Goal: Transaction & Acquisition: Purchase product/service

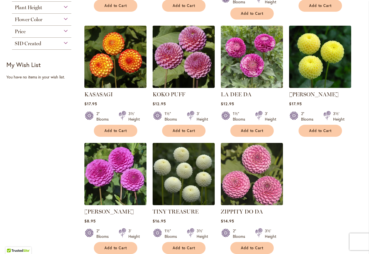
scroll to position [0, 0]
click at [118, 245] on span "Add to Cart" at bounding box center [115, 247] width 23 height 5
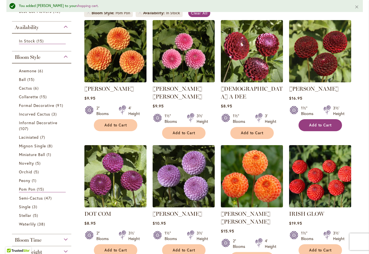
click at [308, 123] on button "Add to Cart" at bounding box center [320, 125] width 43 height 12
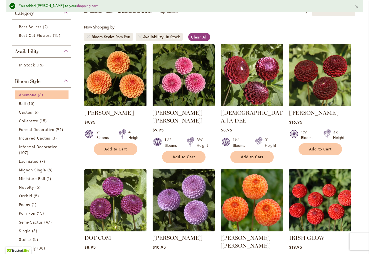
scroll to position [99, 0]
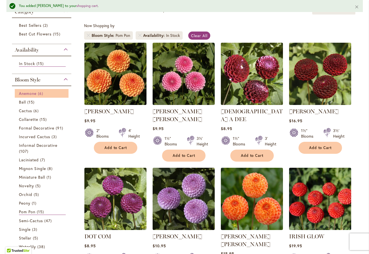
click at [30, 95] on span "Anemone" at bounding box center [28, 93] width 18 height 5
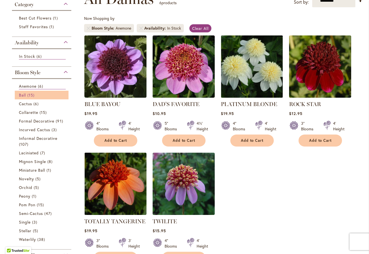
scroll to position [0, 0]
click at [32, 95] on span "15 items" at bounding box center [31, 95] width 9 height 6
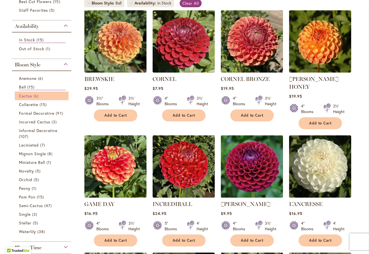
scroll to position [0, 1]
click at [32, 95] on link "Cactus 6 items" at bounding box center [42, 96] width 47 height 6
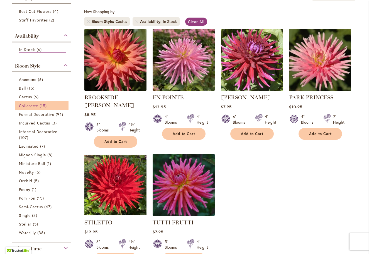
scroll to position [0, 1]
click at [32, 106] on span "Collarette" at bounding box center [29, 105] width 20 height 5
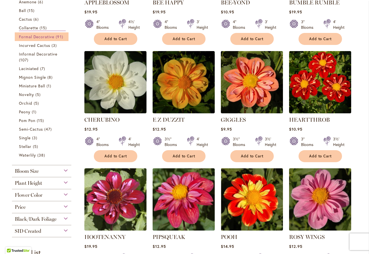
scroll to position [194, 0]
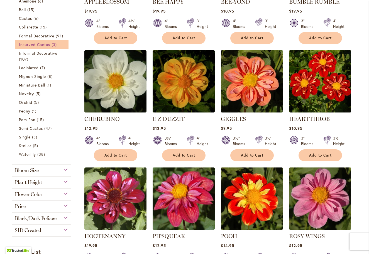
click at [42, 45] on span "Incurved Cactus" at bounding box center [34, 44] width 31 height 5
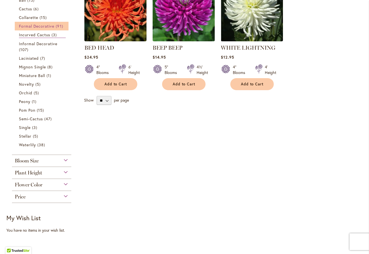
scroll to position [153, 0]
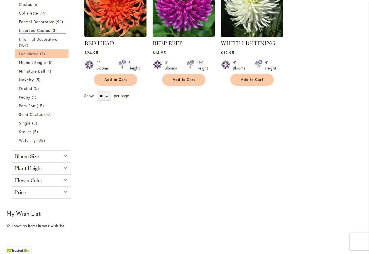
click at [35, 54] on span "Laciniated" at bounding box center [29, 53] width 20 height 5
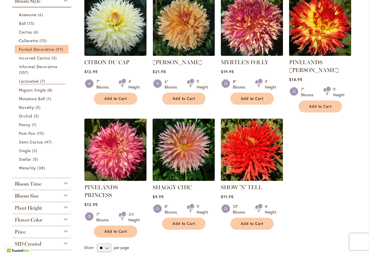
scroll to position [129, 0]
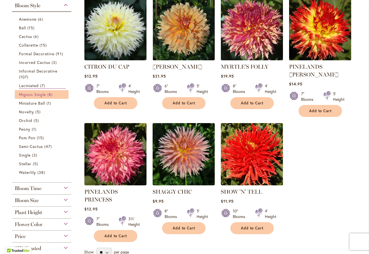
click at [30, 94] on span "Mignon Single" at bounding box center [32, 94] width 27 height 5
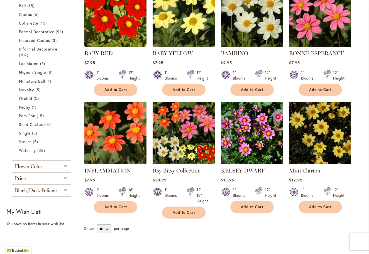
scroll to position [143, 0]
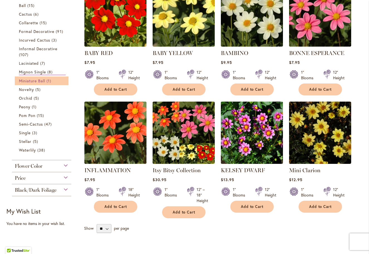
click at [36, 81] on span "Miniature Ball" at bounding box center [32, 80] width 26 height 5
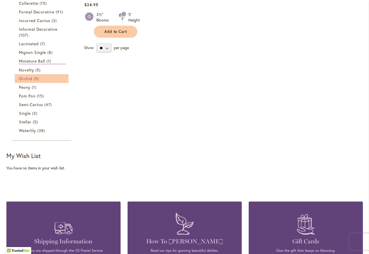
scroll to position [201, 0]
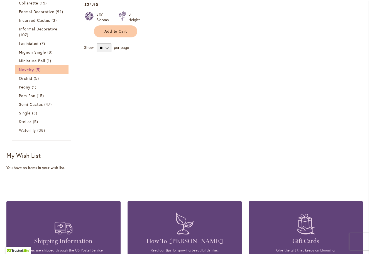
click at [29, 69] on span "Novelty" at bounding box center [26, 69] width 15 height 5
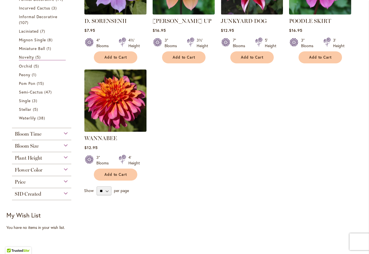
scroll to position [180, 0]
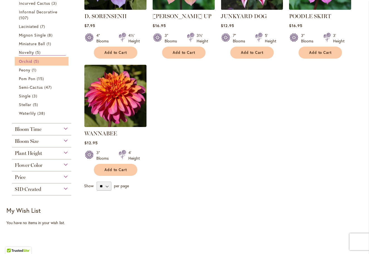
click at [33, 62] on link "Orchid 5 items" at bounding box center [42, 61] width 47 height 6
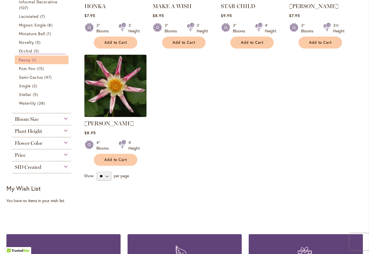
scroll to position [0, 1]
click at [27, 60] on span "Peony" at bounding box center [24, 59] width 11 height 5
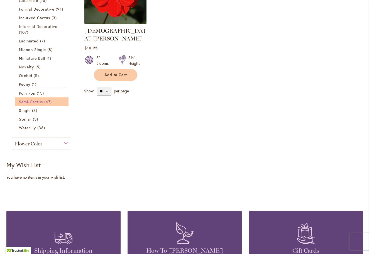
scroll to position [165, 0]
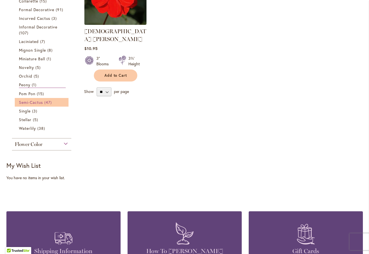
click at [36, 102] on span "Semi-Cactus" at bounding box center [31, 101] width 24 height 5
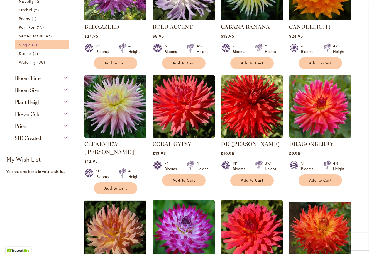
scroll to position [287, 0]
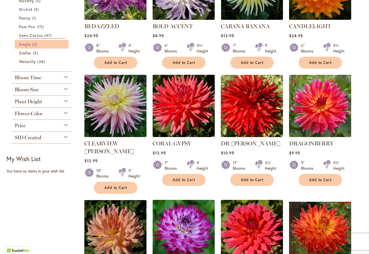
click at [28, 45] on span "Single" at bounding box center [25, 44] width 12 height 5
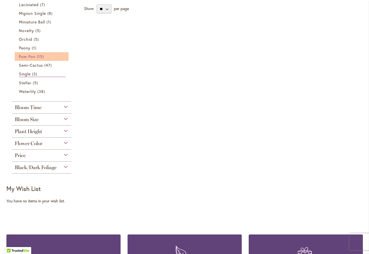
scroll to position [0, 0]
click at [29, 83] on span "Stellar" at bounding box center [25, 82] width 13 height 5
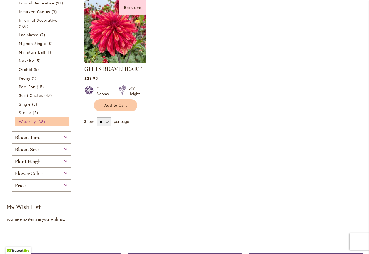
scroll to position [245, 0]
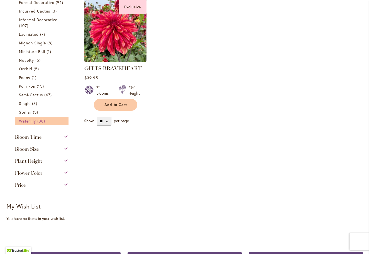
click at [30, 121] on span "Waterlily" at bounding box center [27, 120] width 17 height 5
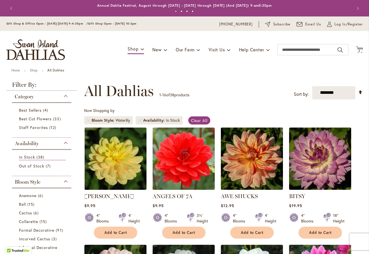
scroll to position [0, 1]
click at [38, 110] on span "Best Sellers" at bounding box center [30, 109] width 23 height 5
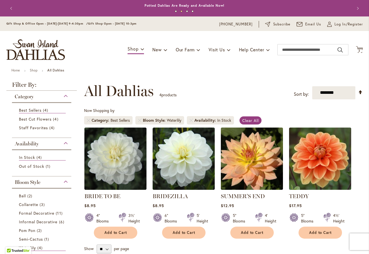
scroll to position [1, 0]
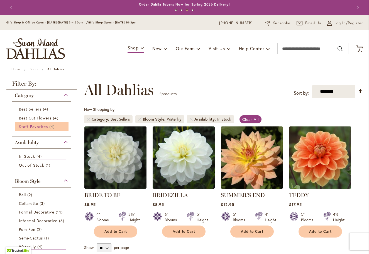
click at [46, 128] on span "Staff Favorites" at bounding box center [33, 126] width 29 height 5
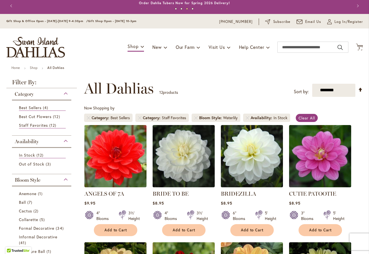
scroll to position [2, 0]
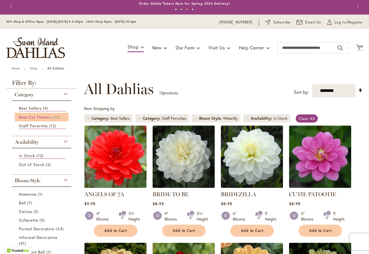
click at [50, 118] on span "Best Cut Flowers" at bounding box center [35, 116] width 33 height 5
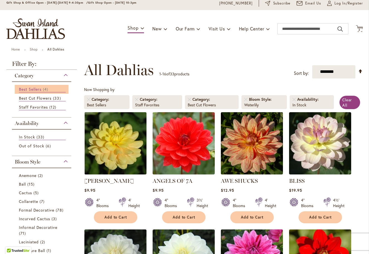
click at [36, 90] on span "Best Sellers" at bounding box center [30, 88] width 23 height 5
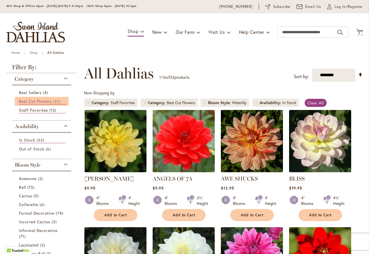
scroll to position [18, 0]
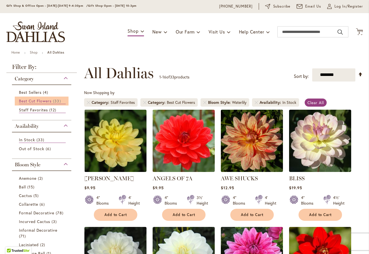
click at [45, 101] on span "Best Cut Flowers" at bounding box center [35, 100] width 33 height 5
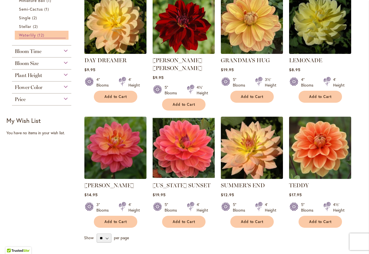
scroll to position [0, 1]
click at [25, 35] on span "Waterlily" at bounding box center [27, 34] width 17 height 5
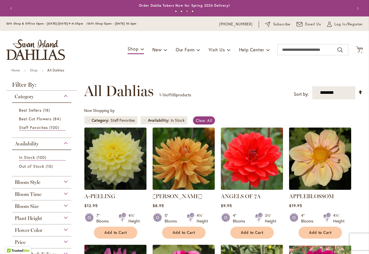
scroll to position [1, 0]
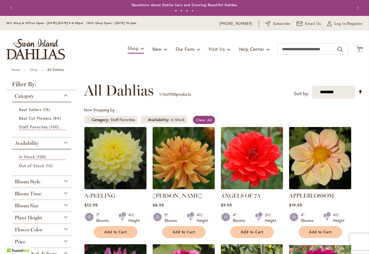
click at [66, 194] on div "Bloom Time" at bounding box center [42, 192] width 60 height 9
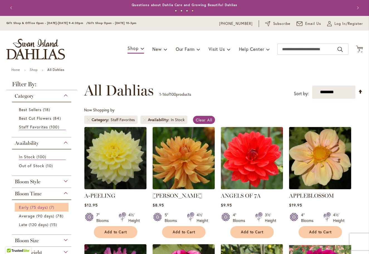
click at [48, 209] on link "Early (75 days) 7 items" at bounding box center [42, 207] width 47 height 6
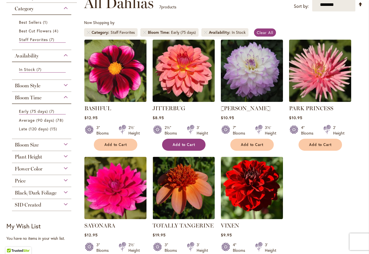
click at [178, 142] on button "Add to Cart" at bounding box center [183, 144] width 43 height 12
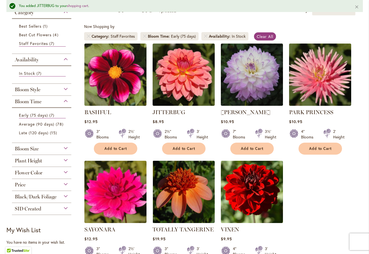
scroll to position [99, 0]
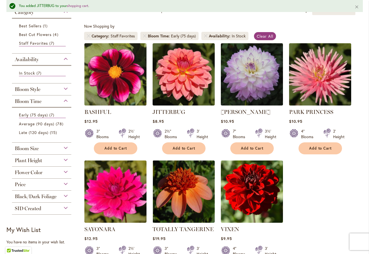
click at [65, 172] on div "Flower Color" at bounding box center [42, 170] width 60 height 9
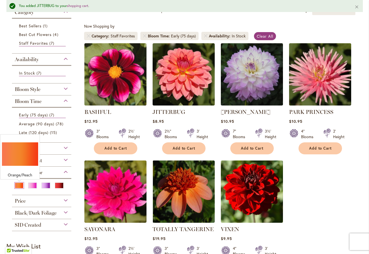
click at [19, 185] on div "Orange/Peach" at bounding box center [19, 185] width 9 height 6
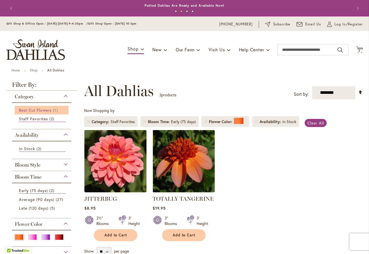
click at [44, 111] on span "Best Cut Flowers" at bounding box center [35, 109] width 33 height 5
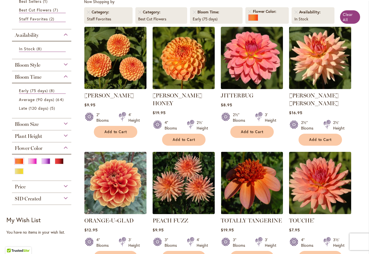
scroll to position [0, 1]
click at [33, 92] on span "Early (75 days)" at bounding box center [33, 90] width 29 height 5
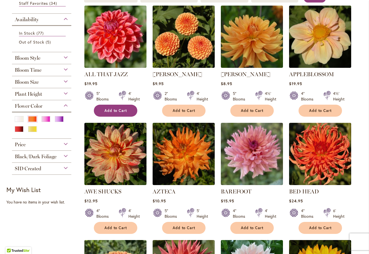
scroll to position [125, 0]
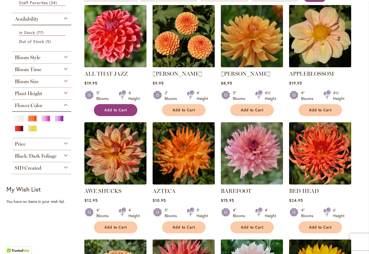
click at [113, 109] on span "Add to Cart" at bounding box center [115, 110] width 23 height 5
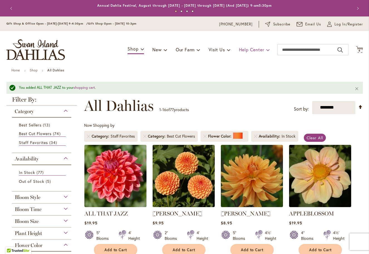
scroll to position [0, 0]
click at [359, 50] on span "4" at bounding box center [360, 51] width 2 height 4
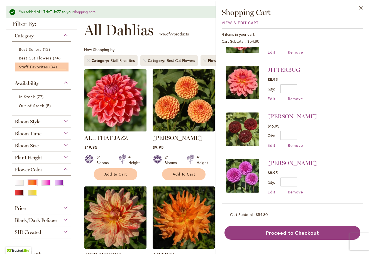
scroll to position [71, 0]
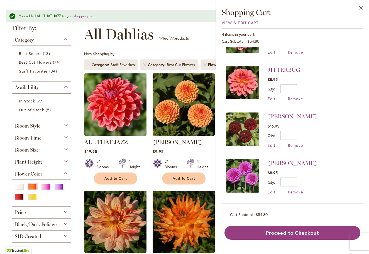
click at [39, 128] on span "Bloom Style" at bounding box center [28, 126] width 26 height 6
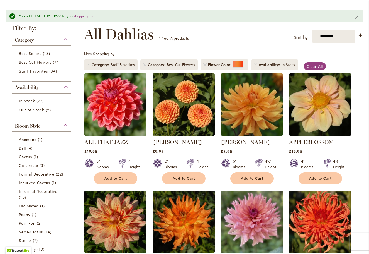
scroll to position [192, 0]
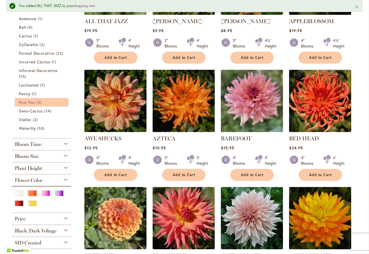
click at [33, 103] on span "Pom Pon" at bounding box center [27, 101] width 16 height 5
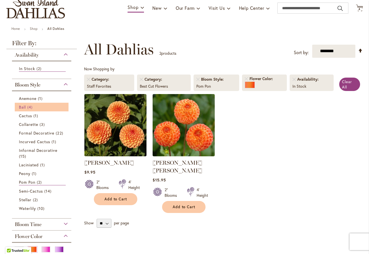
click at [27, 106] on link "Ball 4 items" at bounding box center [42, 107] width 47 height 6
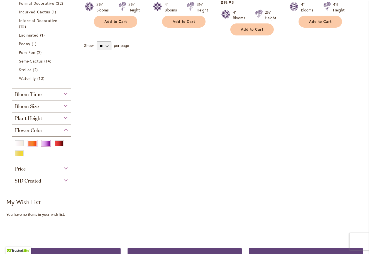
scroll to position [0, 1]
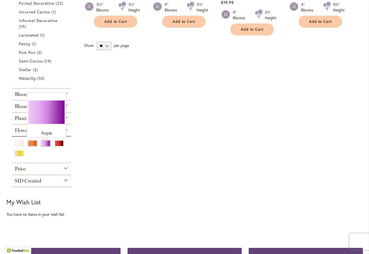
click at [45, 143] on div "Purple" at bounding box center [46, 143] width 9 height 6
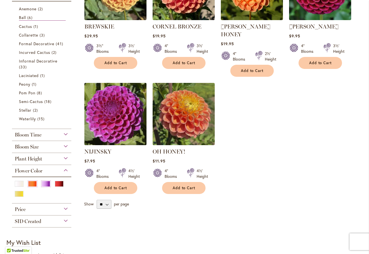
scroll to position [179, 0]
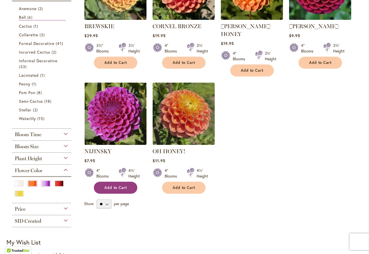
click at [123, 185] on span "Add to Cart" at bounding box center [115, 187] width 23 height 5
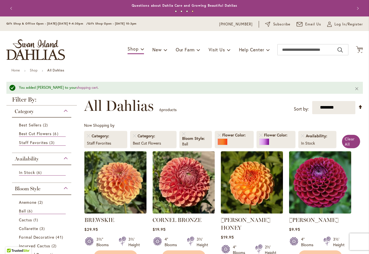
scroll to position [0, 0]
click at [361, 48] on icon at bounding box center [359, 49] width 7 height 7
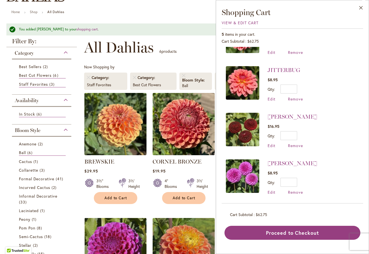
scroll to position [0, 0]
click at [297, 191] on span "Remove" at bounding box center [295, 191] width 15 height 5
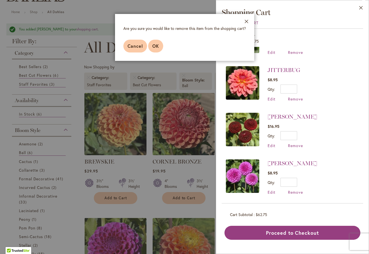
click at [159, 47] on button "OK" at bounding box center [155, 46] width 15 height 13
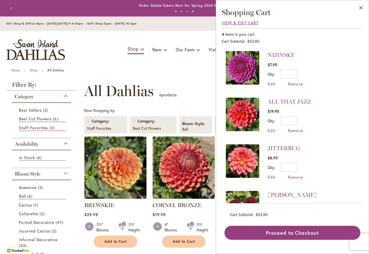
click at [252, 22] on span "View & Edit Cart" at bounding box center [240, 22] width 37 height 5
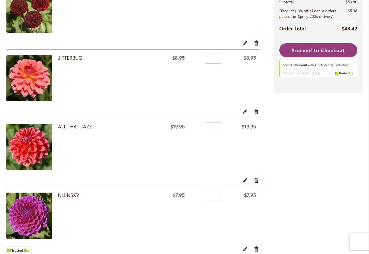
scroll to position [135, 0]
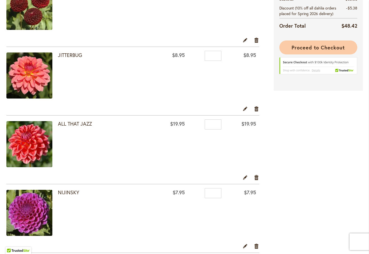
click at [317, 45] on span "Proceed to Checkout" at bounding box center [318, 47] width 53 height 7
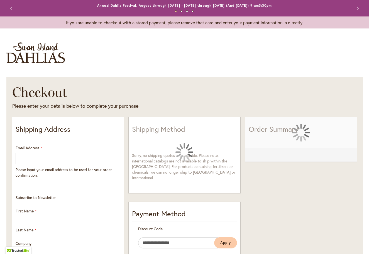
select select "**"
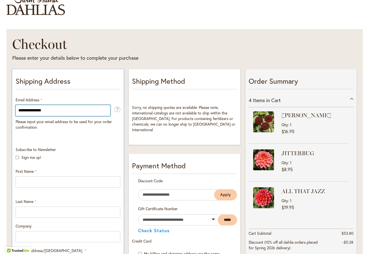
scroll to position [50, 0]
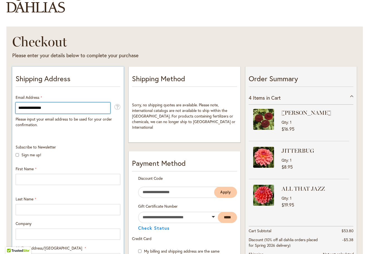
type input "**********"
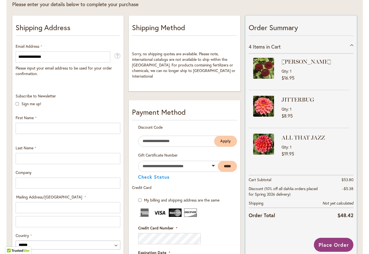
scroll to position [102, 0]
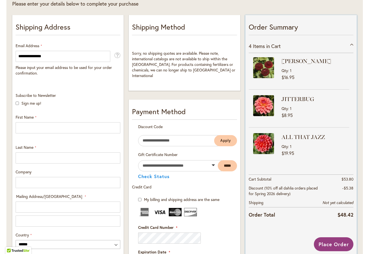
click at [351, 43] on div "4 Items in Cart" at bounding box center [301, 46] width 105 height 14
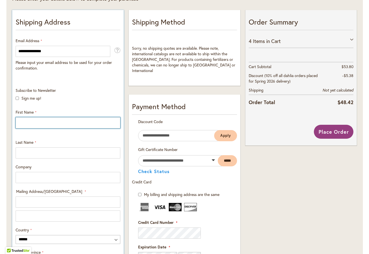
scroll to position [0, 0]
type input "*******"
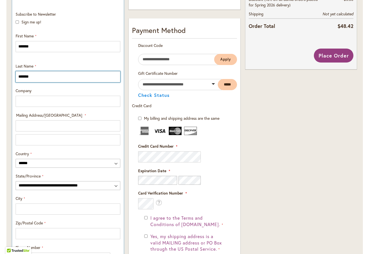
type input "*******"
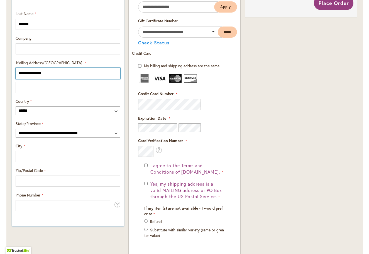
scroll to position [244, 0]
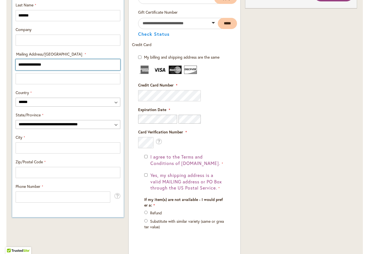
type input "**********"
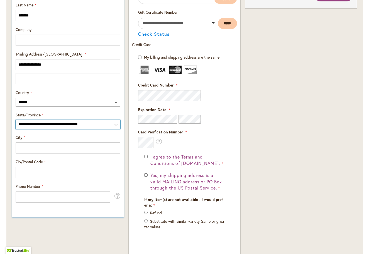
select select "**"
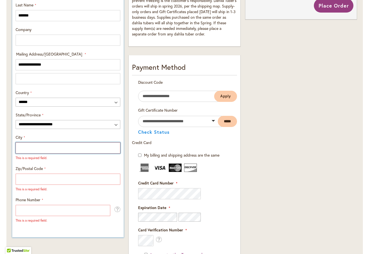
click at [117, 147] on input "City" at bounding box center [68, 147] width 105 height 11
click at [115, 147] on input "City" at bounding box center [68, 147] width 105 height 11
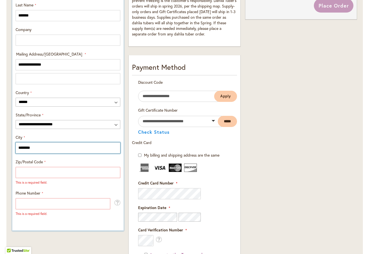
scroll to position [276, 0]
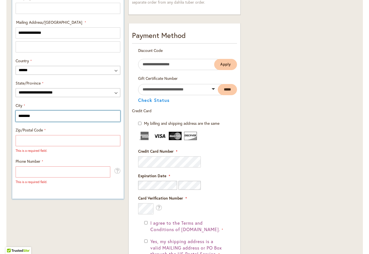
type input "********"
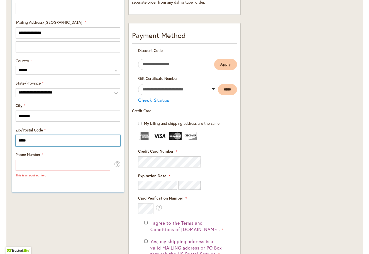
scroll to position [276, 0]
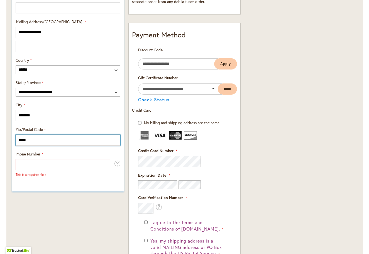
type input "*****"
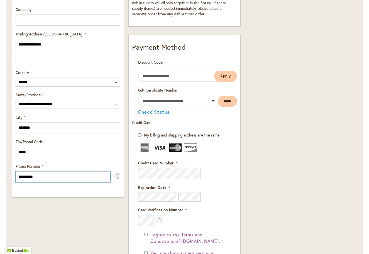
scroll to position [0, 0]
type input "**********"
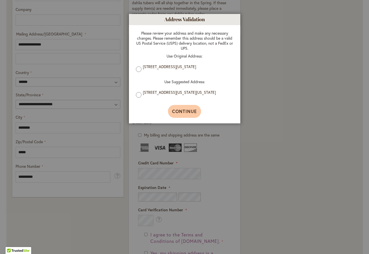
click at [191, 111] on span "Continue" at bounding box center [184, 111] width 25 height 6
type input "**********"
type input "********"
type input "**********"
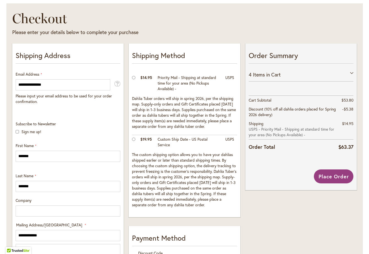
scroll to position [73, 0]
click at [339, 173] on span "Place Order" at bounding box center [334, 176] width 30 height 7
